Goal: Transaction & Acquisition: Purchase product/service

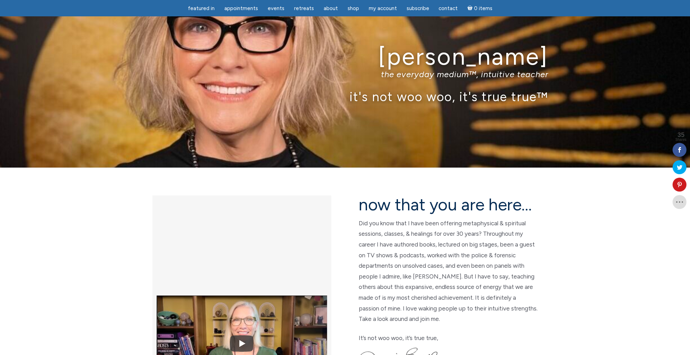
scroll to position [14, 0]
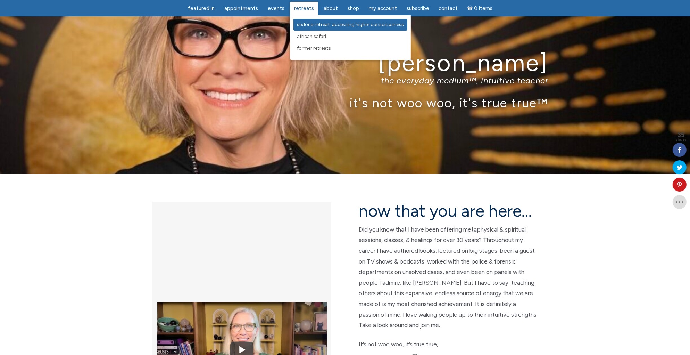
click at [306, 29] on link "Sedona Retreat: Accessing Higher Consciousness" at bounding box center [351, 25] width 114 height 12
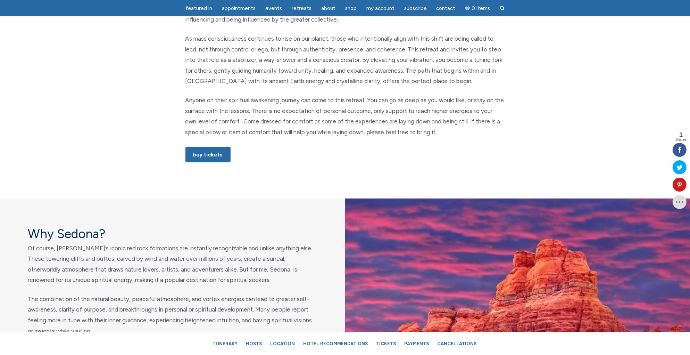
scroll to position [406, 0]
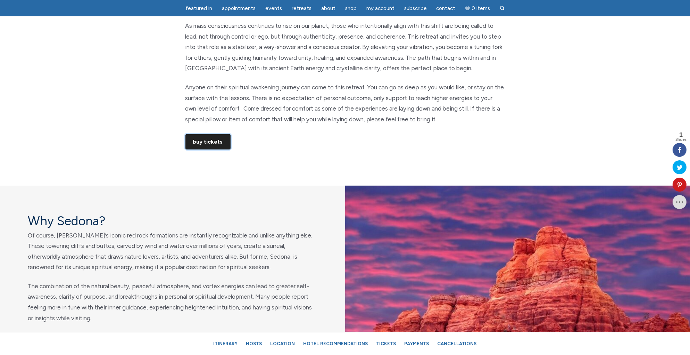
click at [199, 138] on link "Buy Tickets" at bounding box center [208, 141] width 45 height 15
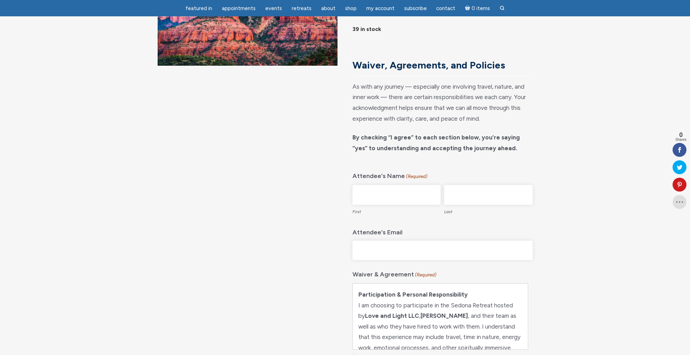
scroll to position [125, 0]
click at [387, 204] on input "First" at bounding box center [397, 194] width 88 height 20
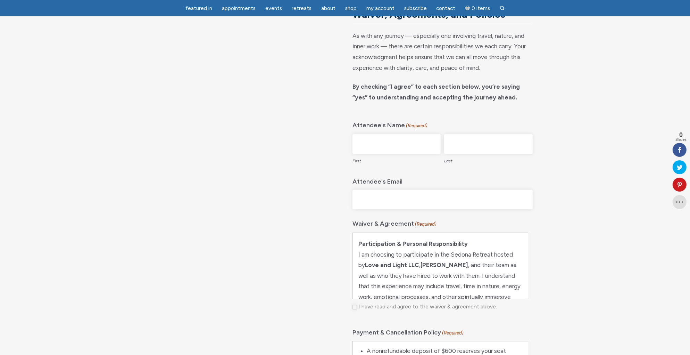
scroll to position [175, 0]
type input "Raelie"
type input "Bach"
click at [413, 208] on input "Attendee's Email" at bounding box center [443, 199] width 180 height 20
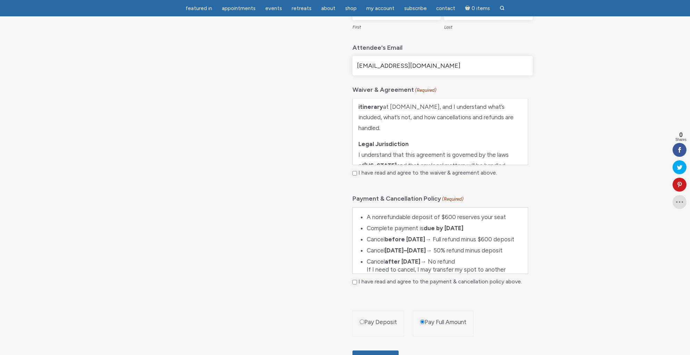
scroll to position [309, 0]
type input "[EMAIL_ADDRESS][DOMAIN_NAME]"
click at [355, 175] on input "I have read and agree to the waiver & agreement above." at bounding box center [355, 173] width 5 height 5
checkbox input "true"
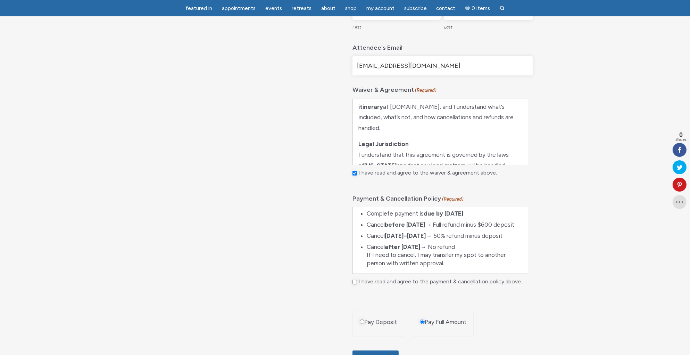
scroll to position [30, 0]
click at [354, 284] on input "I have read and agree to the payment & cancellation policy above." at bounding box center [355, 282] width 5 height 5
checkbox input "true"
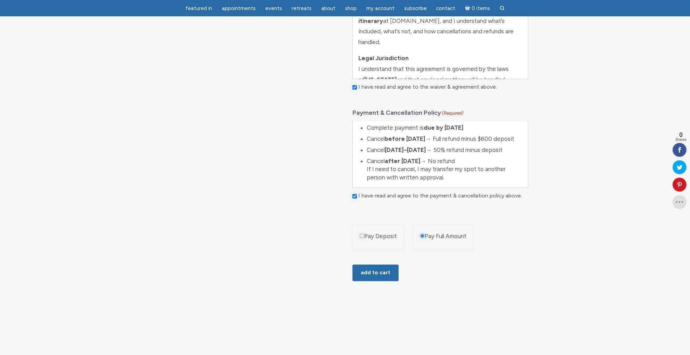
scroll to position [395, 0]
click at [360, 238] on input "Pay Deposit" at bounding box center [362, 235] width 5 height 5
radio input "true"
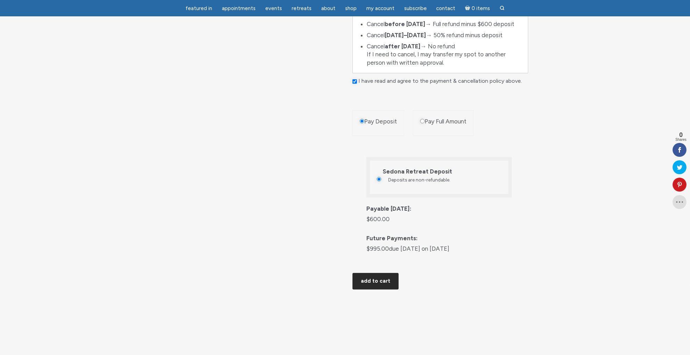
scroll to position [513, 0]
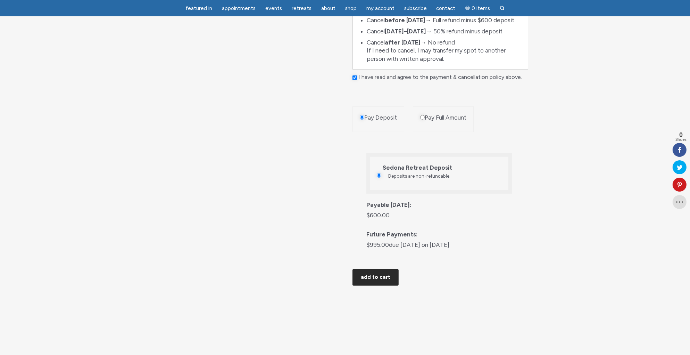
click at [378, 270] on button "Add to cart" at bounding box center [376, 277] width 46 height 17
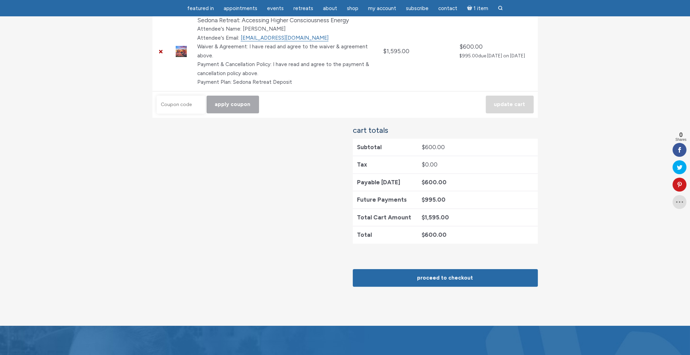
scroll to position [172, 0]
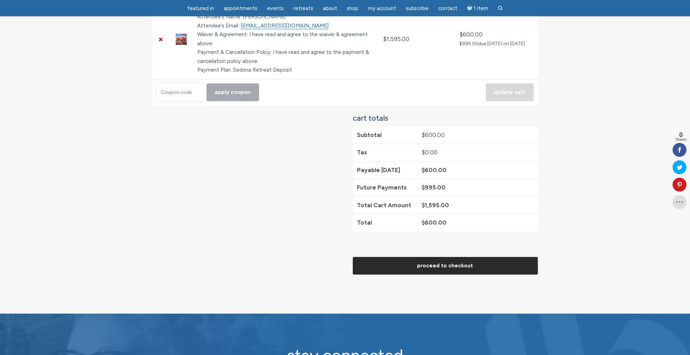
click at [449, 269] on link "Proceed to checkout" at bounding box center [445, 266] width 185 height 18
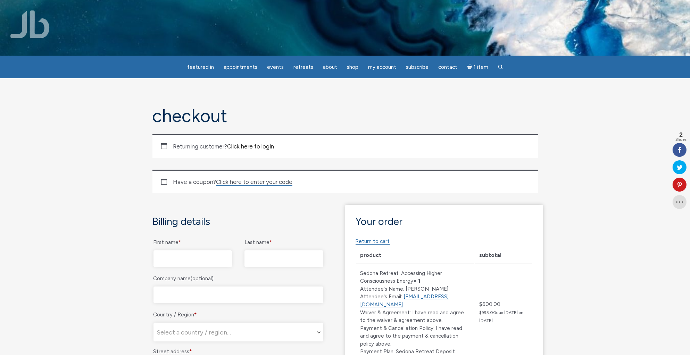
click at [255, 146] on link "Click here to login" at bounding box center [250, 146] width 47 height 7
type input "[EMAIL_ADDRESS][DOMAIN_NAME]"
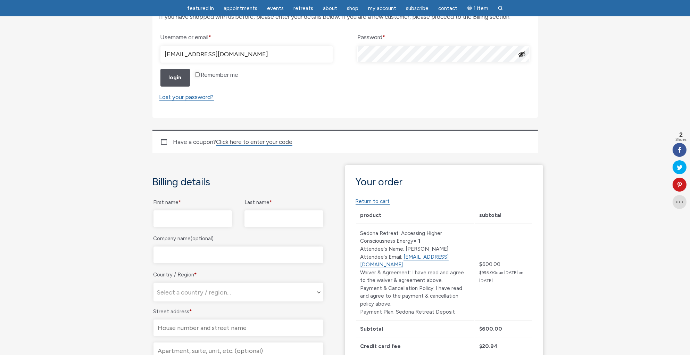
scroll to position [140, 0]
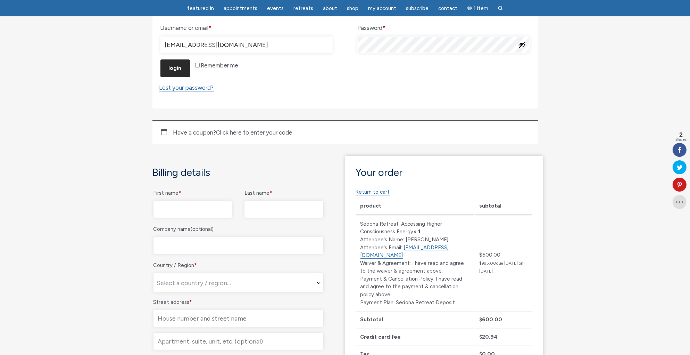
click at [172, 77] on button "Login" at bounding box center [176, 68] width 30 height 18
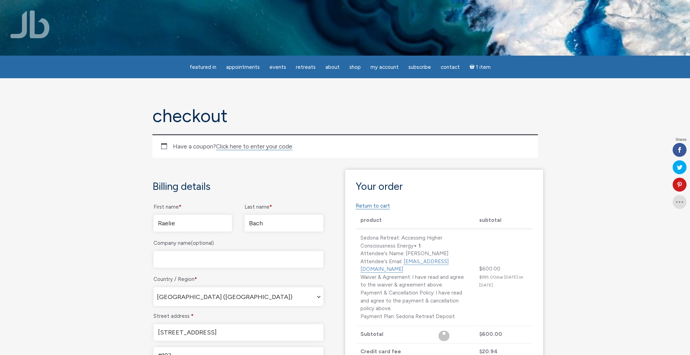
select select "IL"
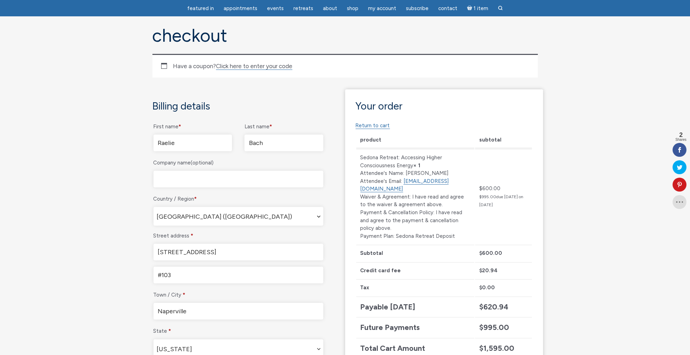
scroll to position [59, 0]
drag, startPoint x: 180, startPoint y: 142, endPoint x: 149, endPoint y: 140, distance: 30.6
click at [149, 140] on div "Billing details First name * Raelie Last name * Bach Company name (optional) Co…" at bounding box center [246, 357] width 198 height 538
type input "Kira"
drag, startPoint x: 249, startPoint y: 140, endPoint x: 245, endPoint y: 139, distance: 4.9
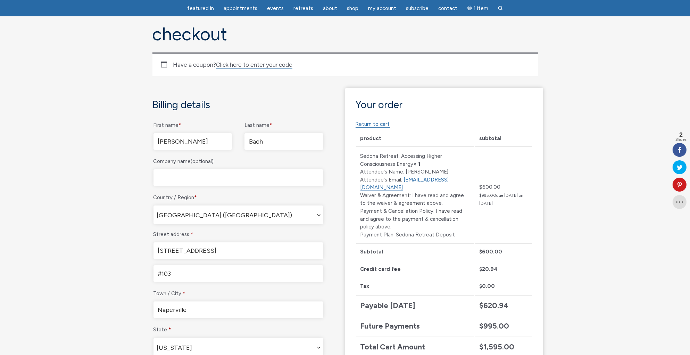
click at [245, 139] on input "Bach" at bounding box center [284, 141] width 79 height 17
type input "Swanson"
click at [223, 95] on div "Billing details First name * Kira Last name * Swanson Company name (optional) C…" at bounding box center [246, 357] width 198 height 538
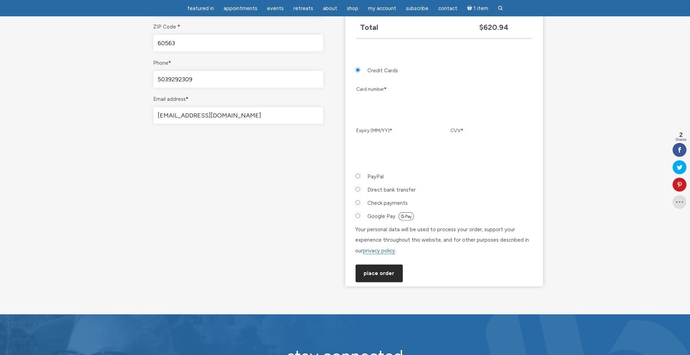
scroll to position [401, 0]
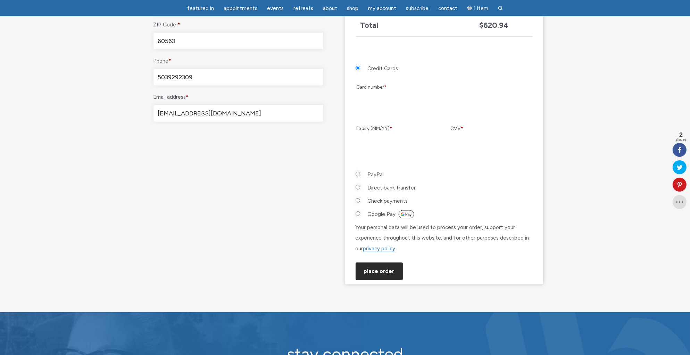
click at [378, 274] on button "Place order" at bounding box center [379, 271] width 47 height 18
